Goal: Transaction & Acquisition: Purchase product/service

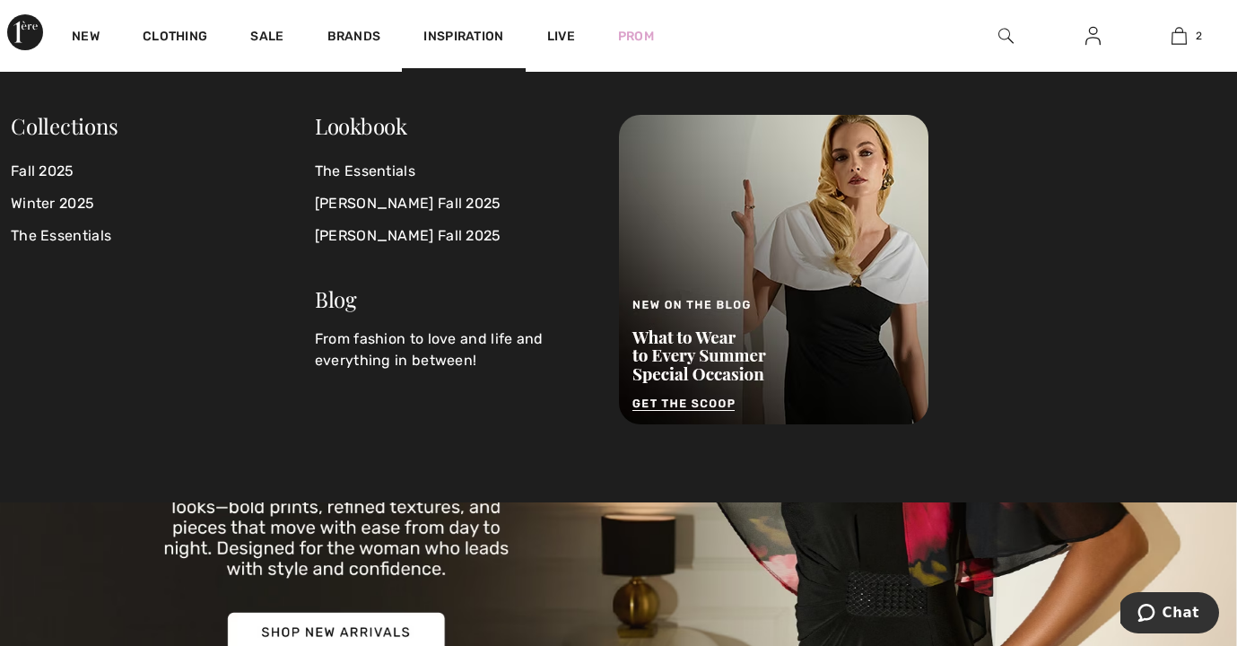
click at [1006, 32] on img at bounding box center [1006, 36] width 15 height 22
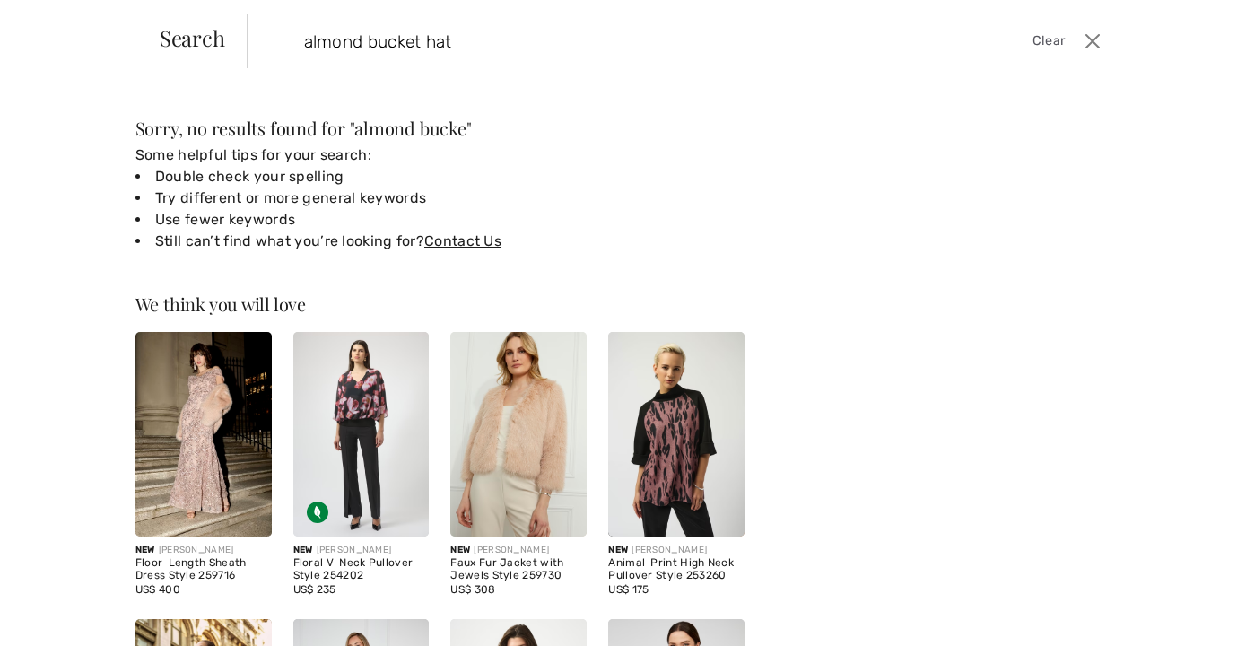
type input "almond bucket hat"
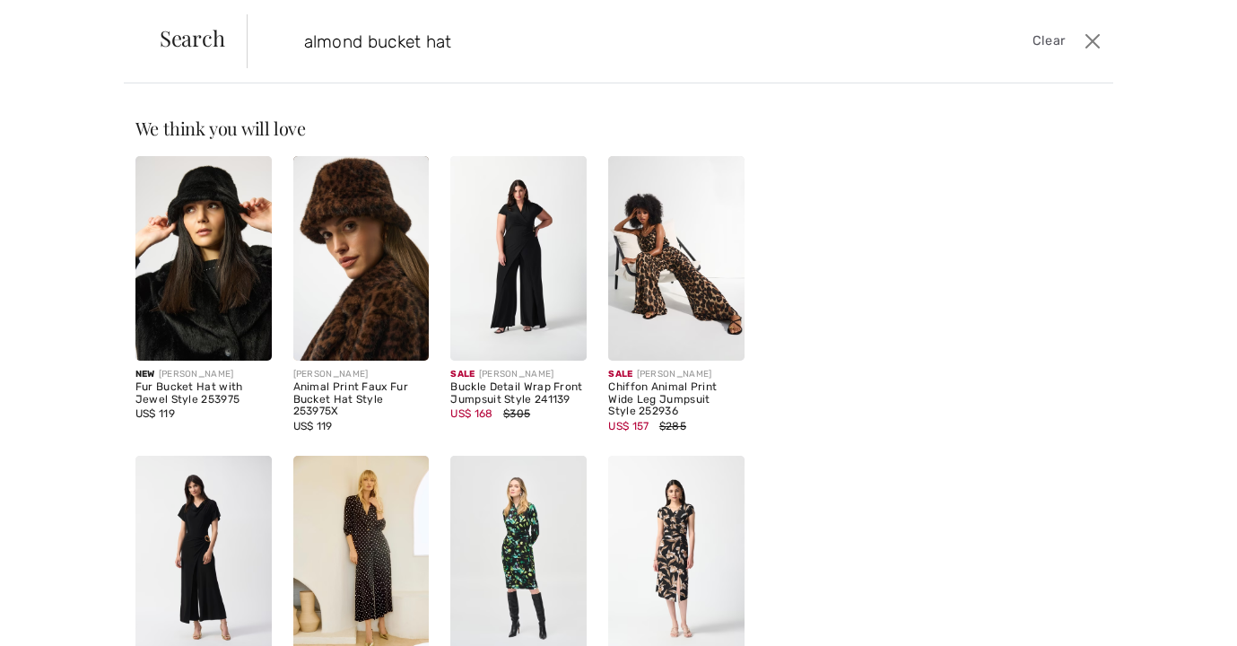
click at [196, 386] on div "Fur Bucket Hat with Jewel Style 253975" at bounding box center [203, 393] width 136 height 25
click at [198, 278] on img at bounding box center [203, 258] width 136 height 205
